Goal: Information Seeking & Learning: Learn about a topic

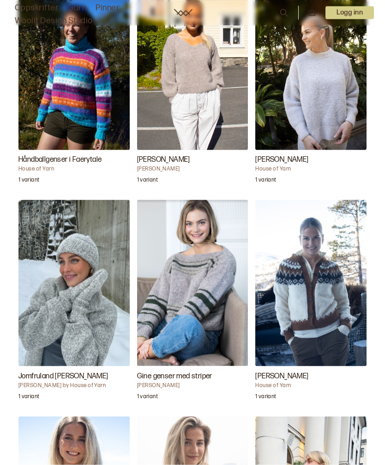
scroll to position [1326, 0]
click at [89, 309] on img "Jomfruland Chunky Votter" at bounding box center [73, 283] width 111 height 167
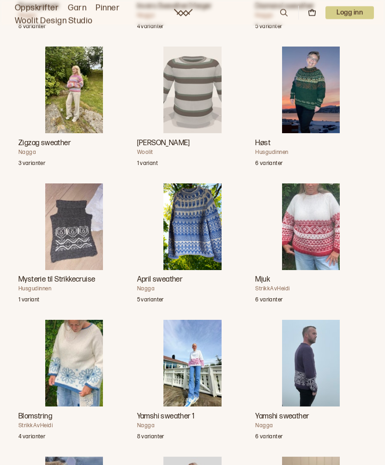
scroll to position [1556, 0]
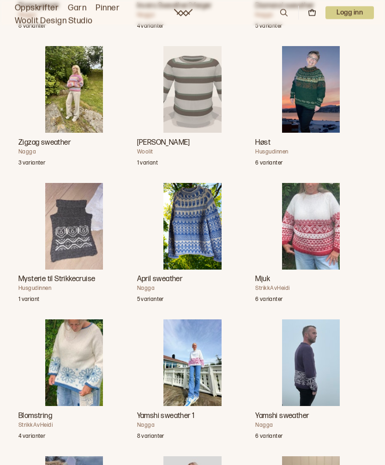
click at [90, 256] on img "Mysterie til Strikkecruise" at bounding box center [74, 227] width 58 height 87
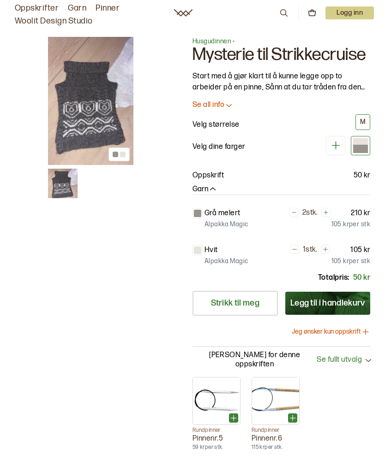
scroll to position [1586, 0]
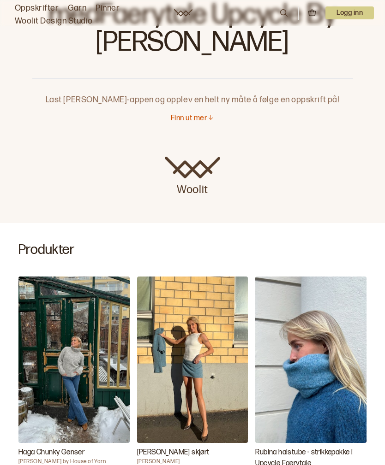
scroll to position [89, 0]
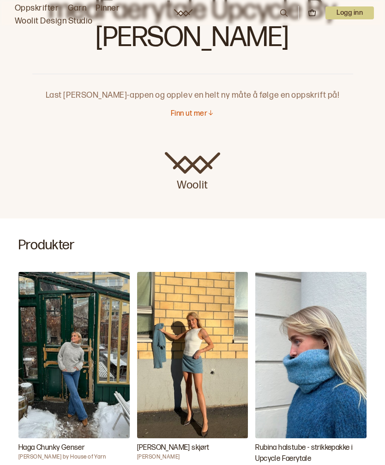
click at [91, 392] on img "Haga Chunky Genser" at bounding box center [73, 355] width 111 height 167
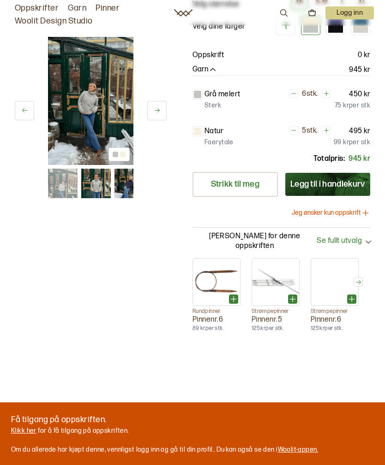
scroll to position [119, 0]
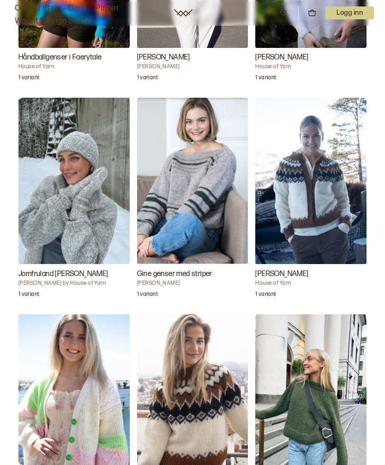
scroll to position [1427, 0]
click at [83, 244] on img "Jomfruland Chunky Votter" at bounding box center [73, 181] width 111 height 167
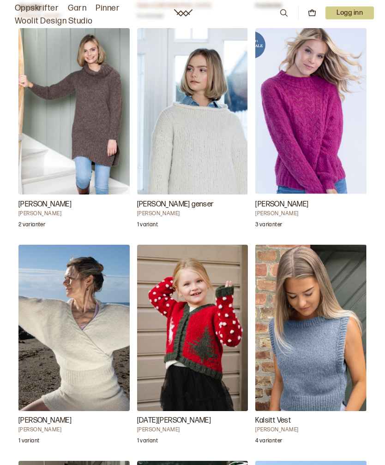
scroll to position [2171, 0]
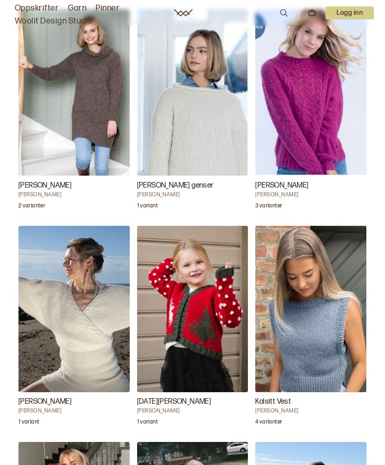
click at [321, 337] on img "Kalsitt Vest" at bounding box center [310, 309] width 111 height 167
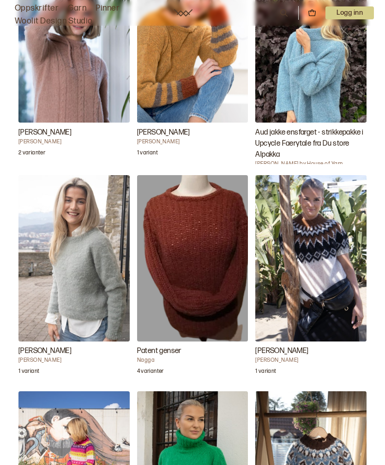
scroll to position [3092, 0]
